Goal: Task Accomplishment & Management: Understand process/instructions

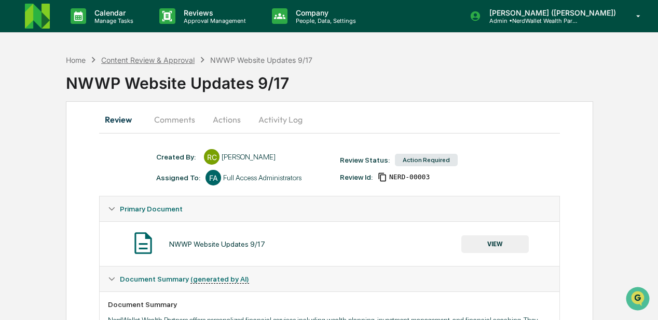
click at [124, 61] on div "Content Review & Approval" at bounding box center [147, 60] width 93 height 9
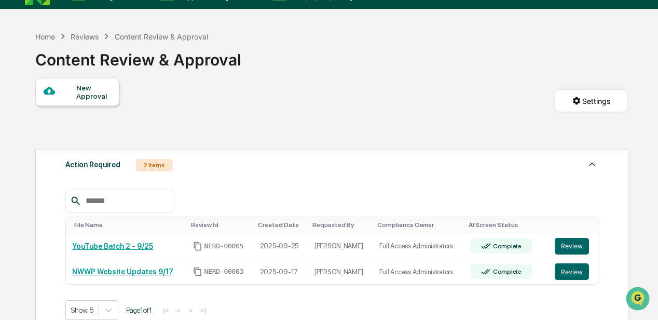
scroll to position [69, 0]
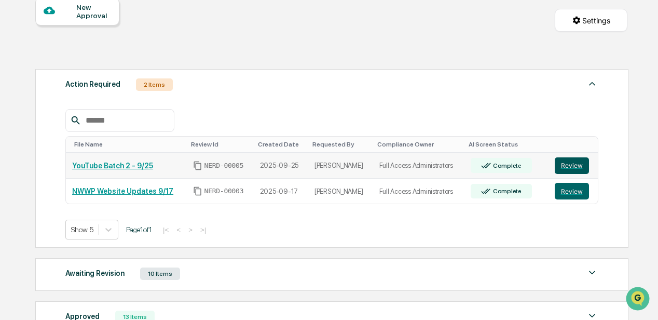
click at [560, 165] on button "Review" at bounding box center [572, 165] width 34 height 17
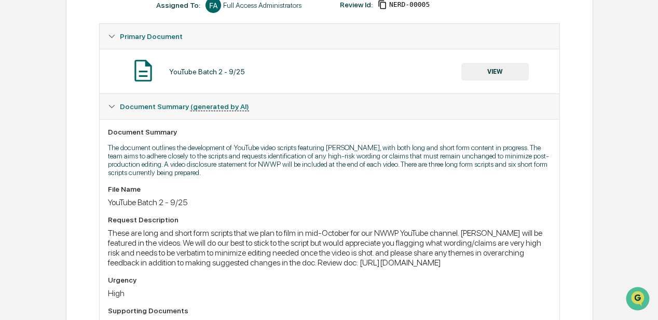
scroll to position [184, 0]
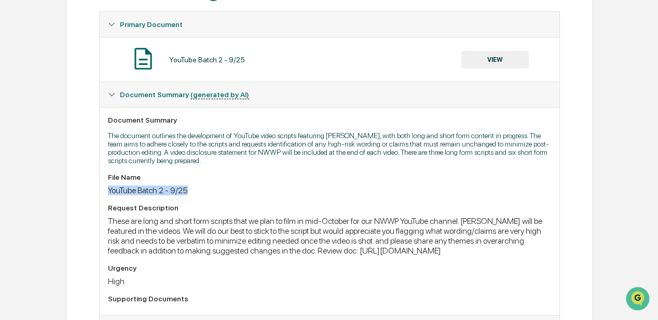
drag, startPoint x: 109, startPoint y: 190, endPoint x: 188, endPoint y: 195, distance: 79.0
click at [188, 195] on div "YouTube Batch 2 - 9/25" at bounding box center [329, 190] width 443 height 10
drag, startPoint x: 188, startPoint y: 195, endPoint x: 166, endPoint y: 192, distance: 22.0
copy div "YouTube Batch 2 - 9/25"
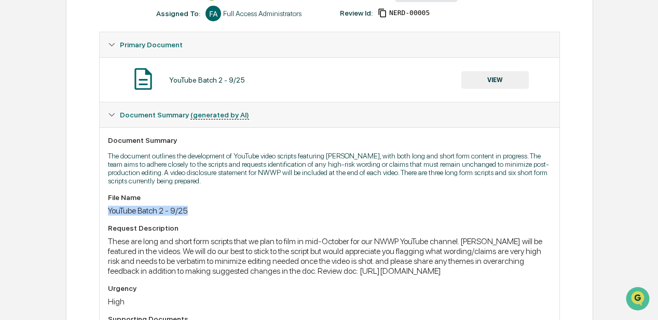
scroll to position [46, 0]
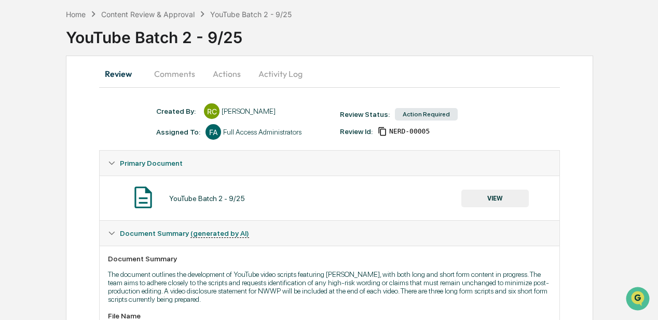
click at [221, 72] on button "Actions" at bounding box center [226, 73] width 47 height 25
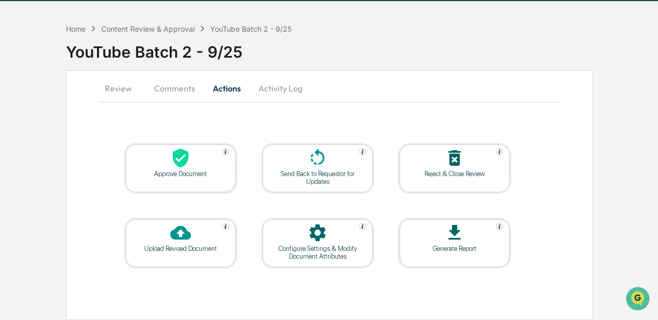
scroll to position [30, 0]
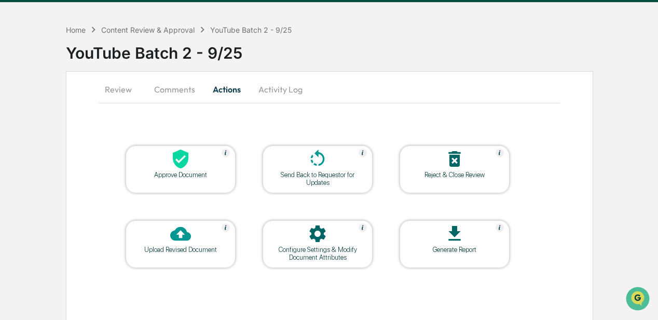
click at [173, 90] on button "Comments" at bounding box center [175, 89] width 58 height 25
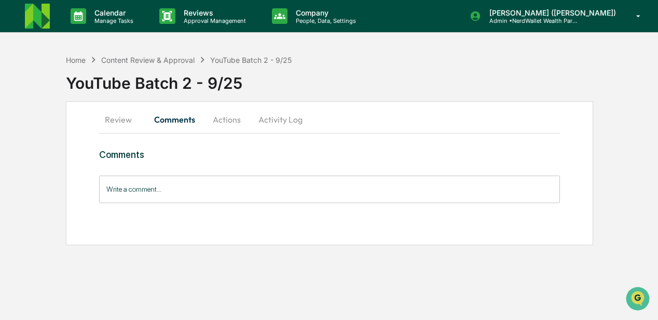
scroll to position [0, 0]
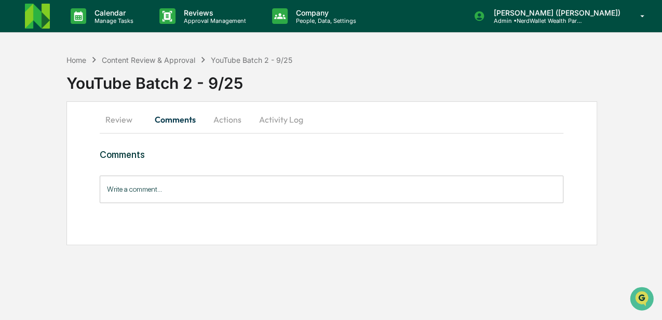
click at [124, 91] on div "YouTube Batch 2 - 9/25" at bounding box center [364, 78] width 596 height 27
click at [120, 121] on button "Review" at bounding box center [123, 119] width 47 height 25
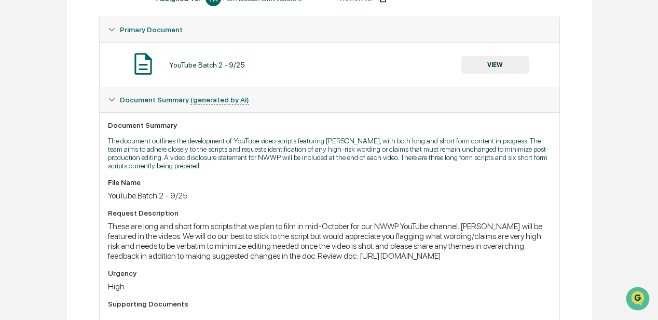
scroll to position [242, 0]
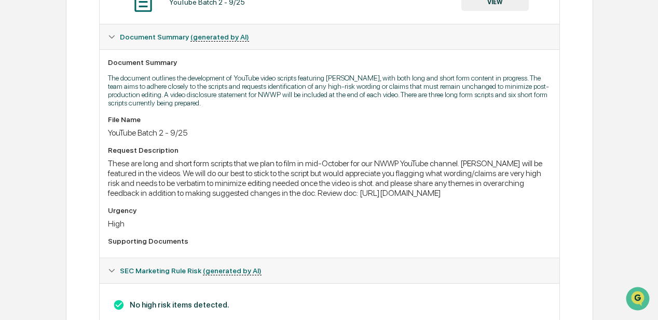
click at [269, 198] on div "These are long and short form scripts that we plan to film in mid-October for o…" at bounding box center [329, 177] width 443 height 39
drag, startPoint x: 525, startPoint y: 204, endPoint x: 108, endPoint y: 212, distance: 417.4
click at [108, 212] on div "File Name YouTube Batch 2 - 9/25 Request Description These are long and short f…" at bounding box center [329, 182] width 443 height 134
copy div "[URL][DOMAIN_NAME]"
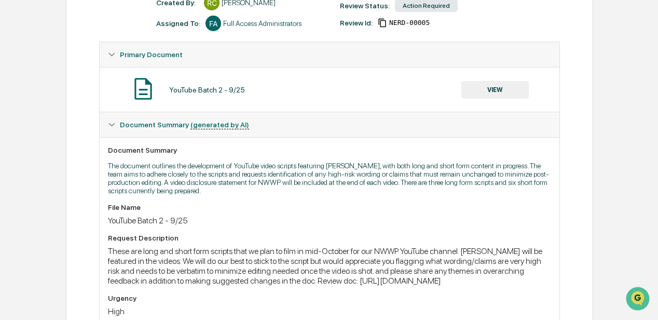
scroll to position [138, 0]
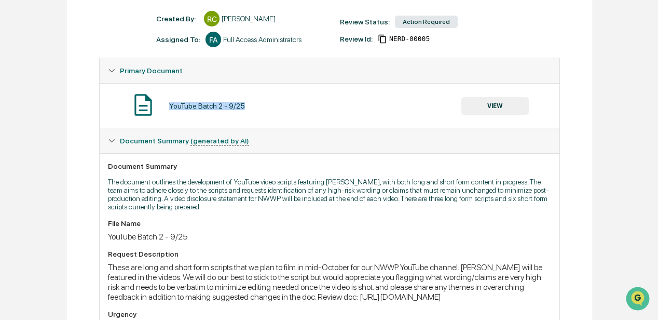
drag, startPoint x: 169, startPoint y: 102, endPoint x: 244, endPoint y: 106, distance: 74.9
click at [244, 106] on div "YouTube Batch 2 - 9/25 VIEW" at bounding box center [329, 106] width 443 height 28
drag, startPoint x: 244, startPoint y: 106, endPoint x: 216, endPoint y: 103, distance: 28.1
copy div "YouTube Batch 2 - 9/25"
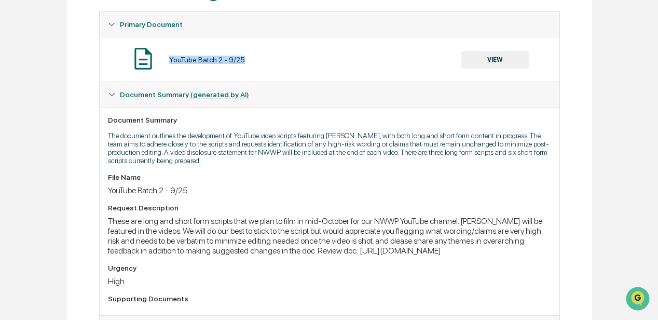
scroll to position [115, 0]
